Goal: Participate in discussion: Engage in conversation with other users on a specific topic

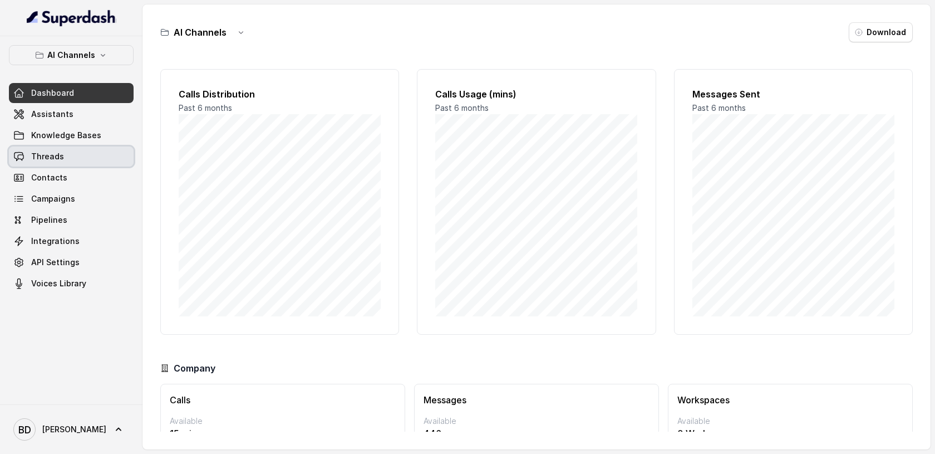
click at [47, 156] on span "Threads" at bounding box center [47, 156] width 33 height 11
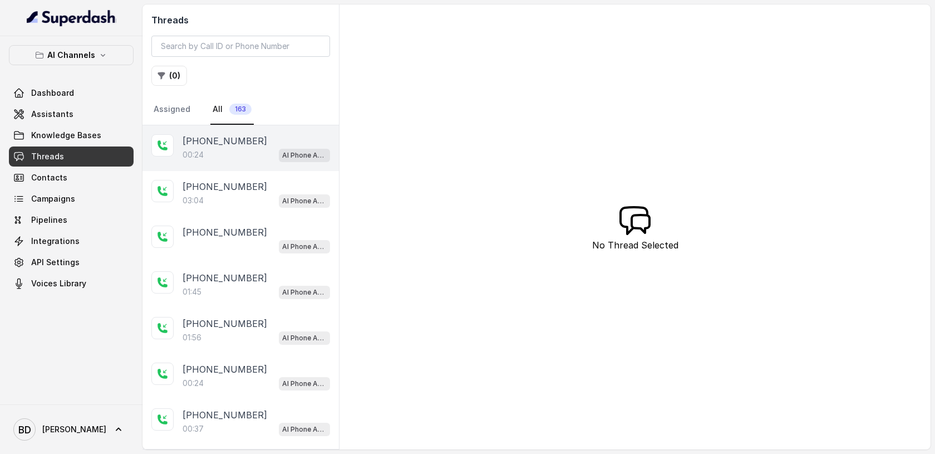
click at [160, 146] on icon at bounding box center [162, 145] width 10 height 10
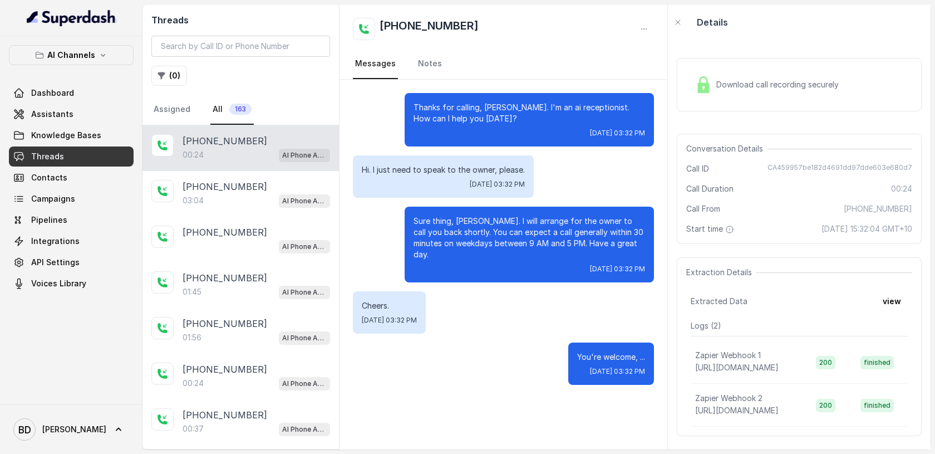
click at [705, 86] on img at bounding box center [703, 84] width 17 height 17
